Goal: Task Accomplishment & Management: Use online tool/utility

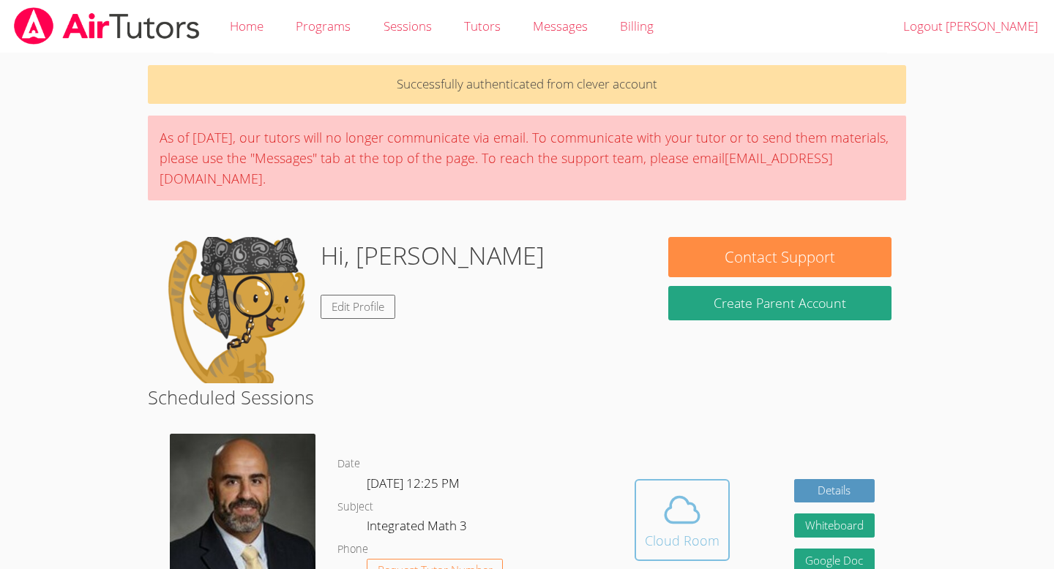
click at [686, 544] on div "Cloud Room" at bounding box center [682, 541] width 75 height 20
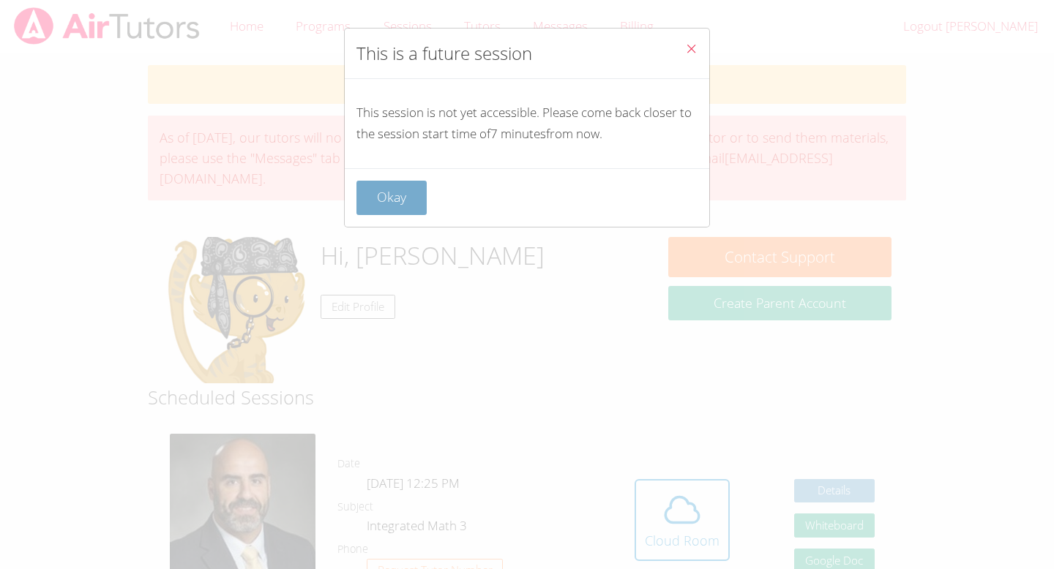
click at [401, 192] on button "Okay" at bounding box center [391, 198] width 70 height 34
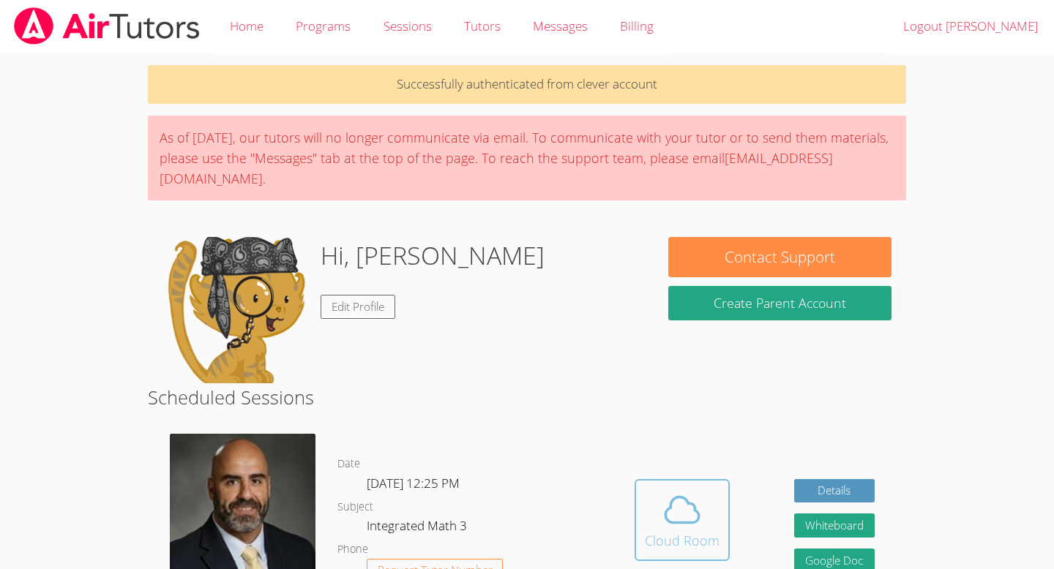
click at [652, 525] on span at bounding box center [682, 510] width 75 height 41
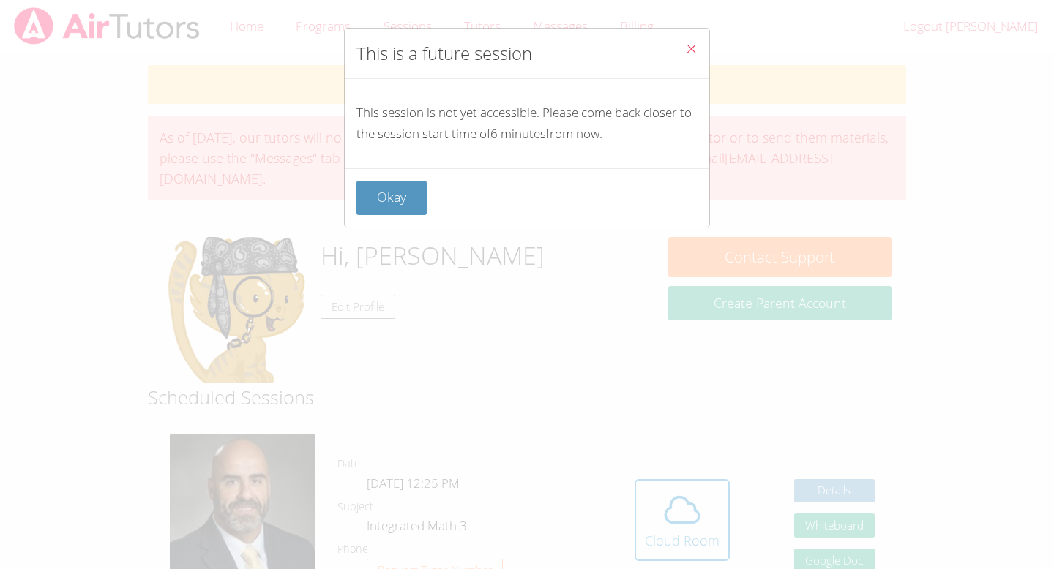
click at [691, 54] on icon "Close" at bounding box center [691, 48] width 12 height 12
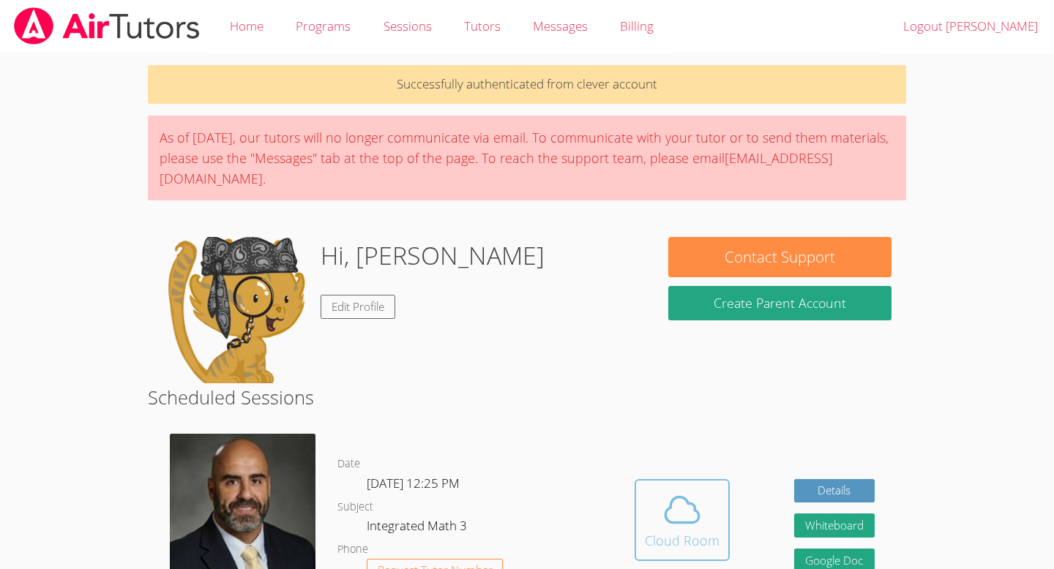
click at [701, 557] on button "Cloud Room" at bounding box center [682, 520] width 95 height 82
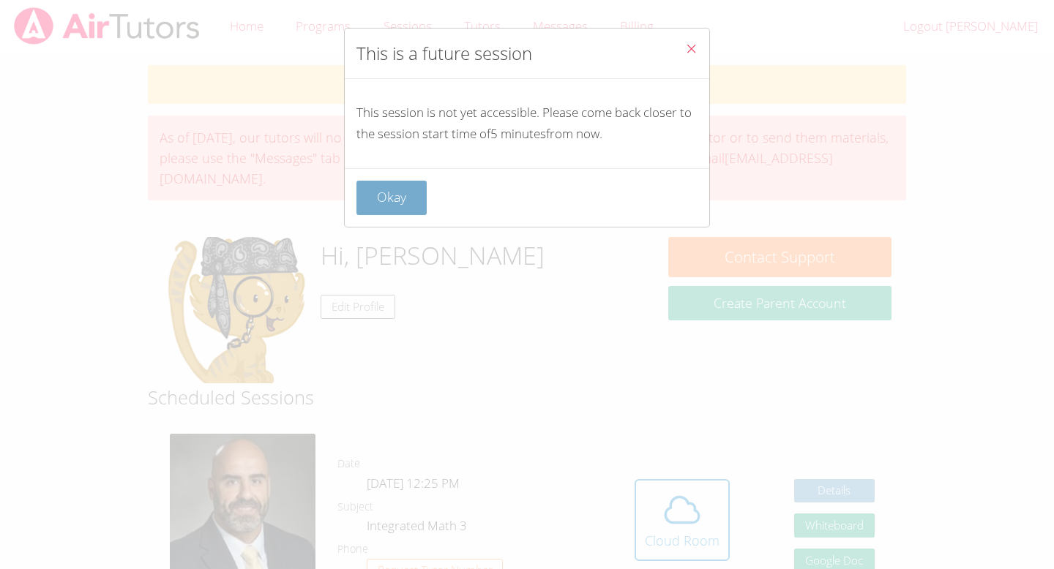
click at [422, 186] on button "Okay" at bounding box center [391, 198] width 70 height 34
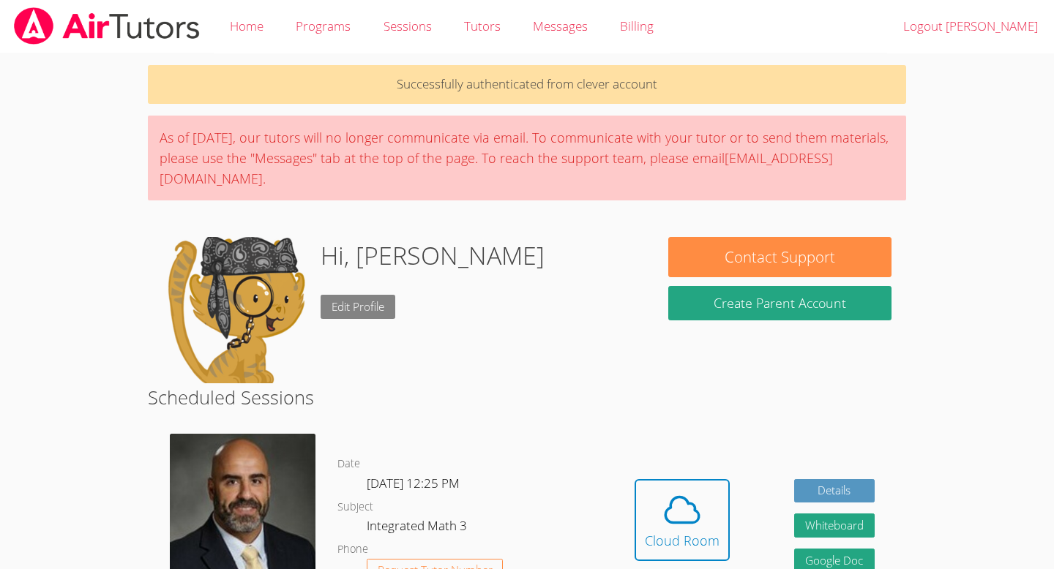
click at [371, 304] on link "Edit Profile" at bounding box center [358, 307] width 75 height 24
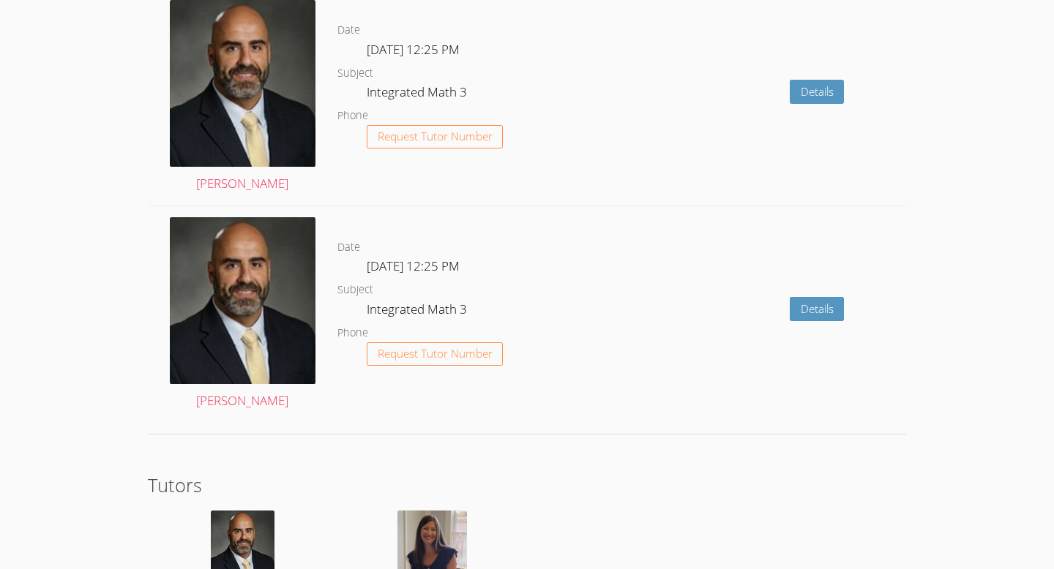
scroll to position [2280, 0]
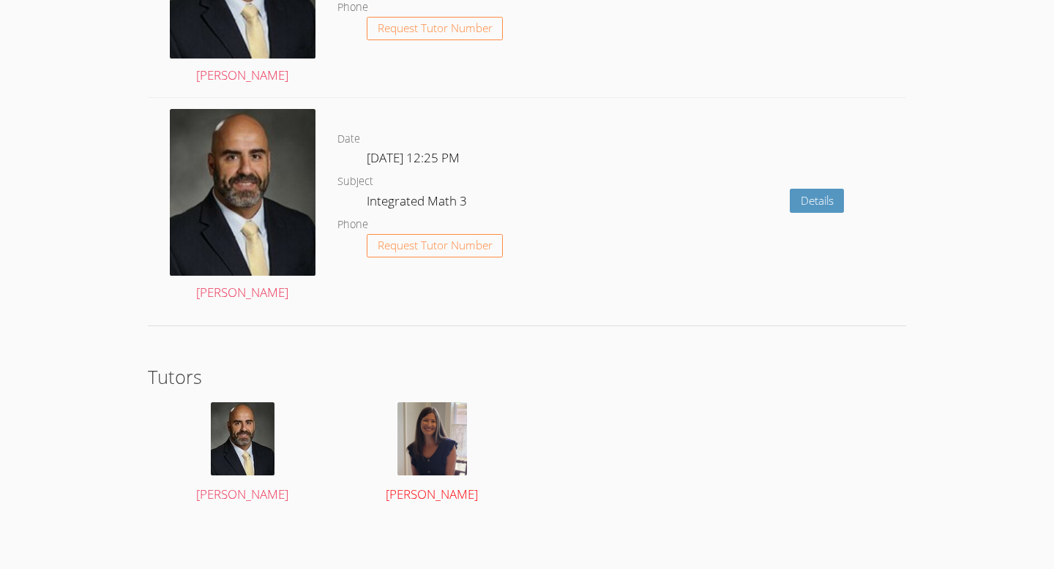
click at [419, 444] on img at bounding box center [432, 439] width 70 height 73
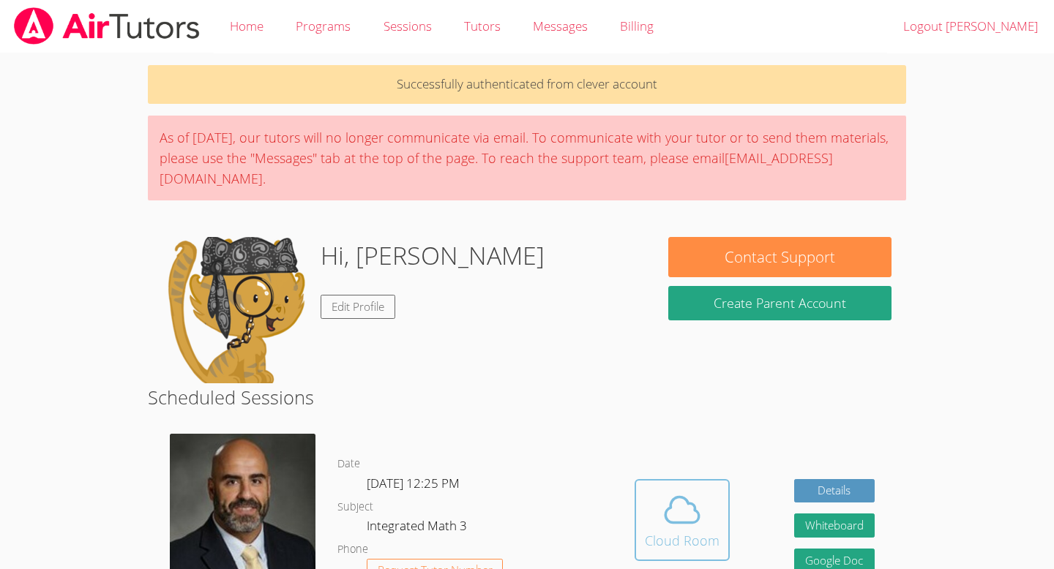
click at [655, 525] on span at bounding box center [682, 510] width 75 height 41
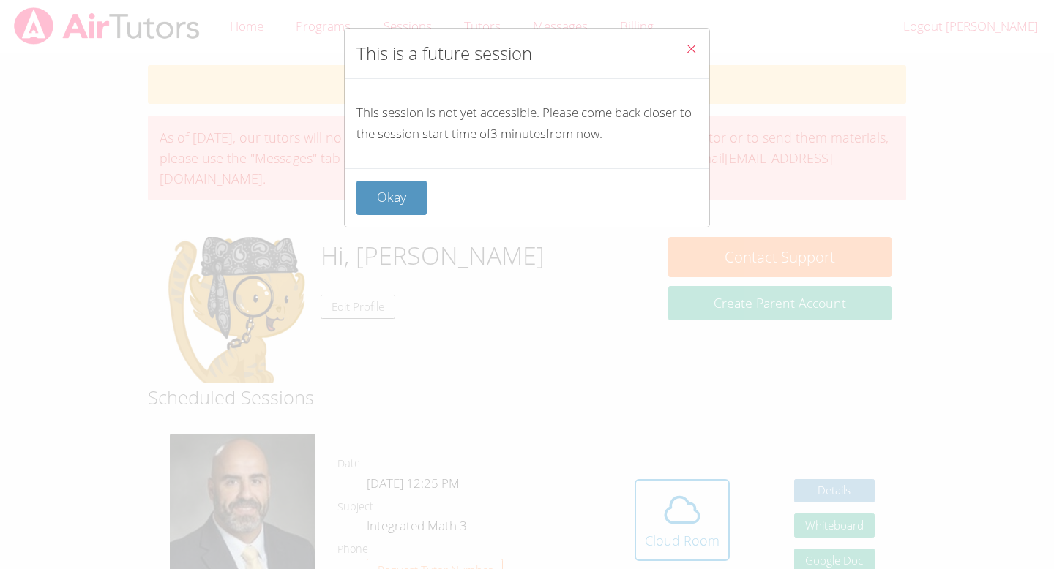
click at [691, 46] on icon "Close" at bounding box center [691, 48] width 12 height 12
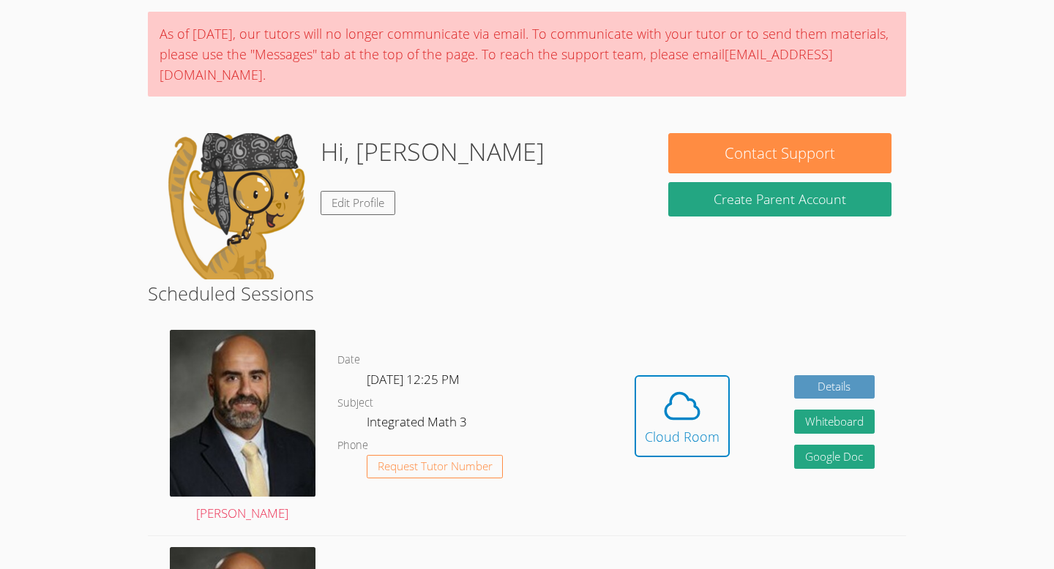
scroll to position [105, 0]
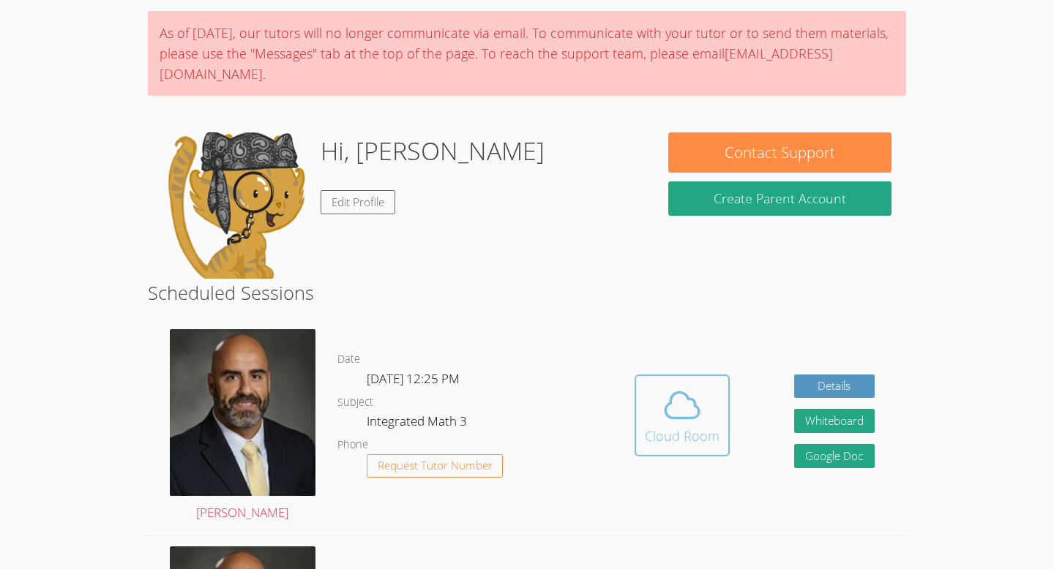
click at [719, 431] on button "Cloud Room" at bounding box center [682, 416] width 95 height 82
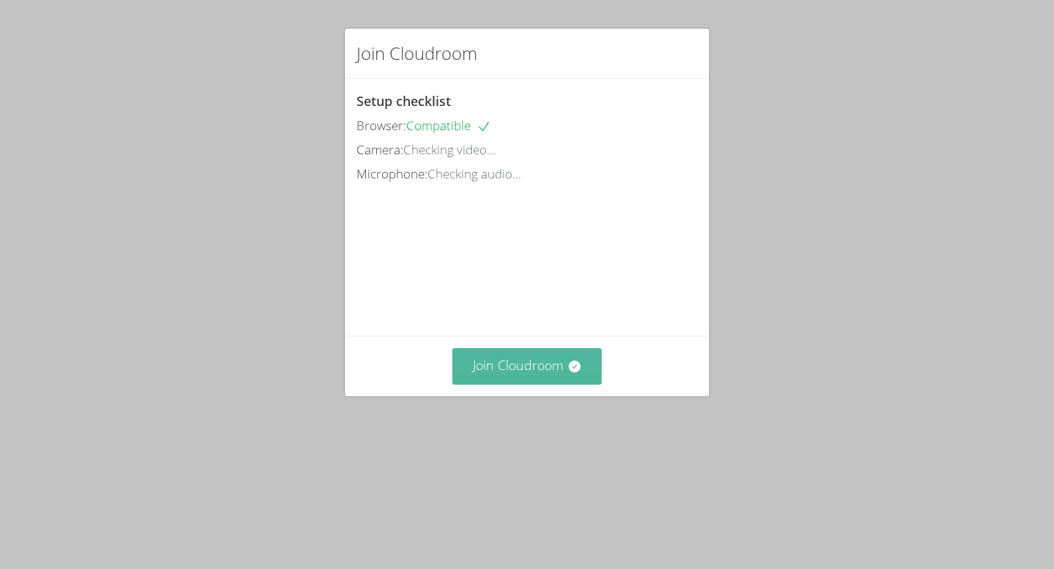
click at [554, 384] on button "Join Cloudroom" at bounding box center [527, 366] width 150 height 36
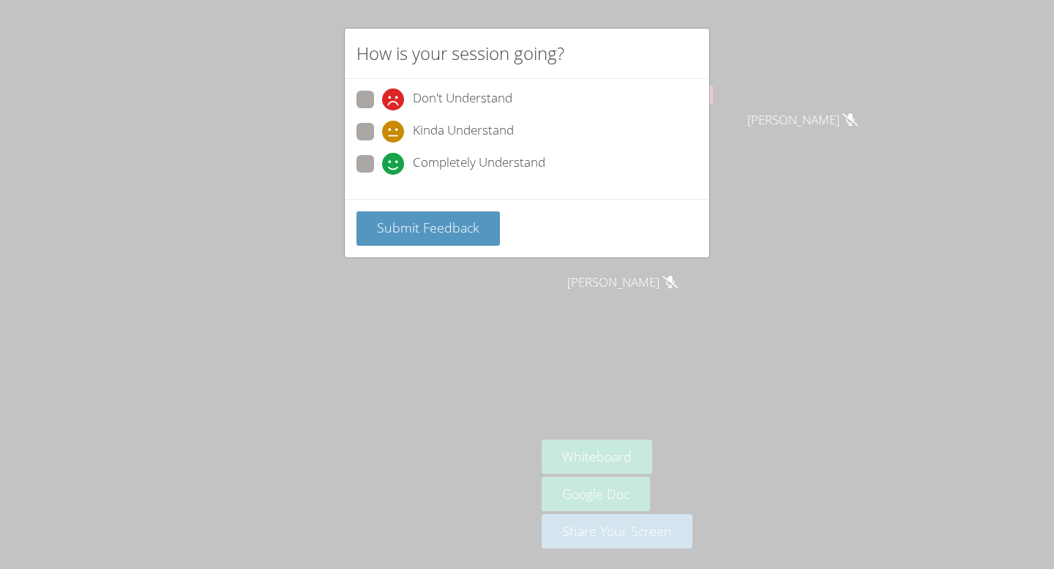
click at [382, 175] on span at bounding box center [382, 175] width 0 height 0
click at [382, 162] on input "Completely Understand" at bounding box center [388, 161] width 12 height 12
radio input "true"
click at [490, 225] on button "Submit Feedback" at bounding box center [427, 229] width 143 height 34
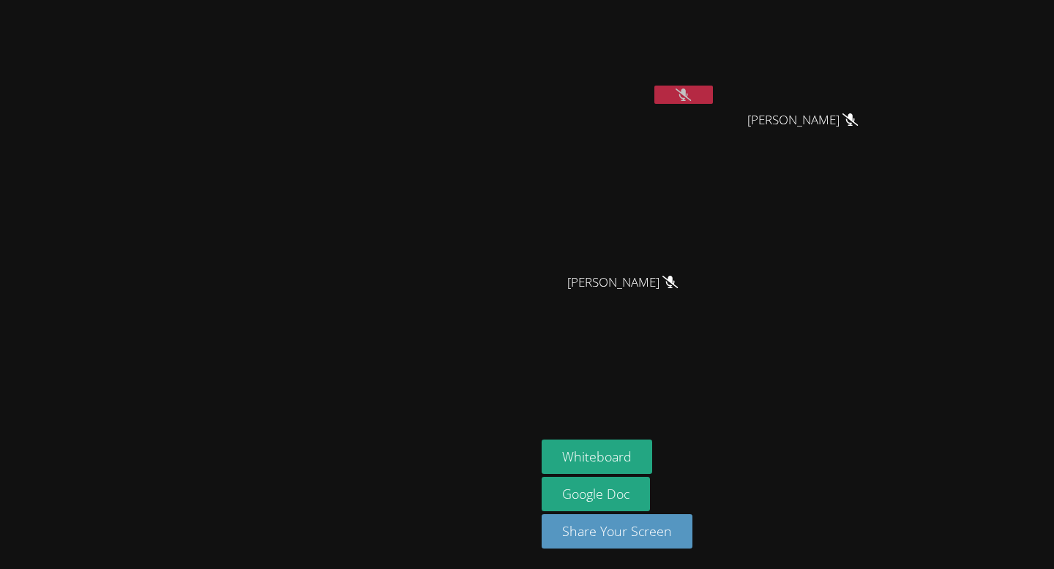
click at [713, 86] on button at bounding box center [683, 95] width 59 height 18
click at [713, 101] on button at bounding box center [683, 95] width 59 height 18
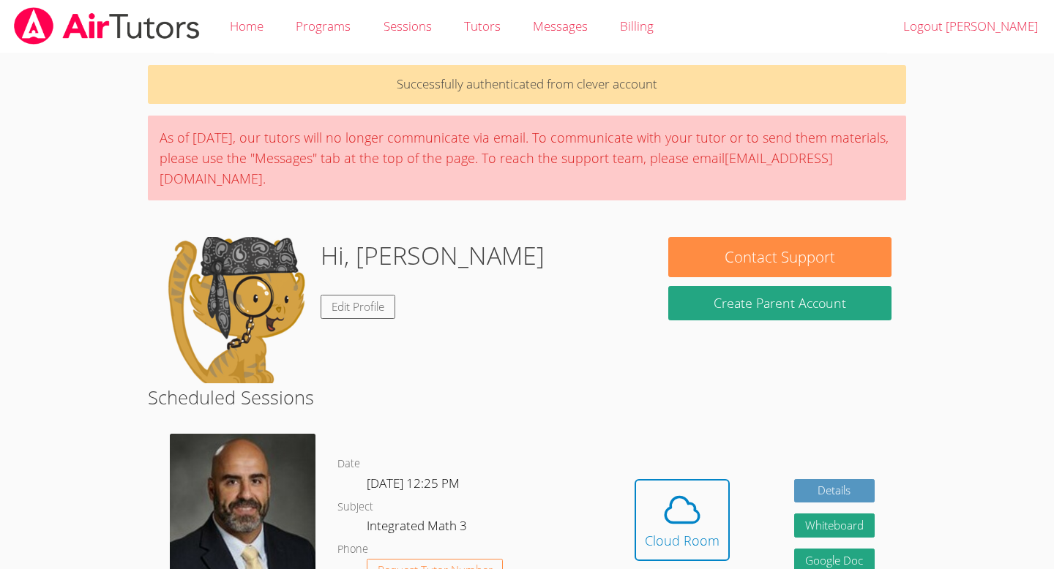
scroll to position [105, 0]
